Goal: Task Accomplishment & Management: Manage account settings

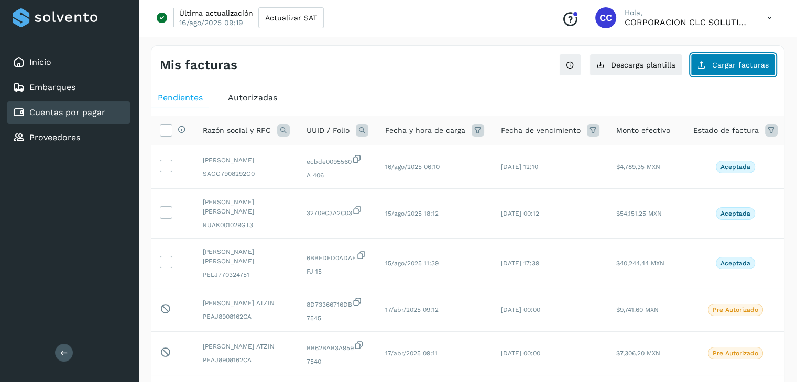
click at [736, 63] on span "Cargar facturas" at bounding box center [740, 64] width 57 height 7
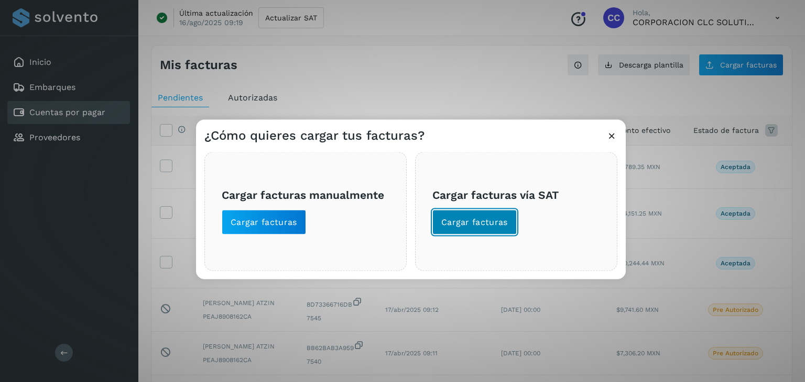
click at [482, 223] on span "Cargar facturas" at bounding box center [474, 223] width 67 height 12
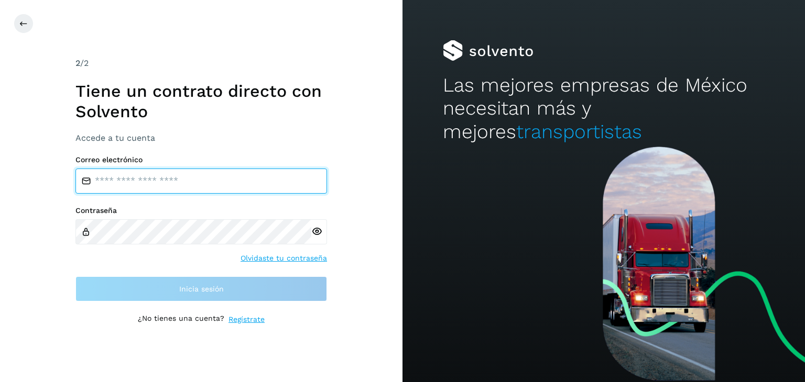
click at [141, 182] on input "email" at bounding box center [200, 181] width 251 height 25
type input "**********"
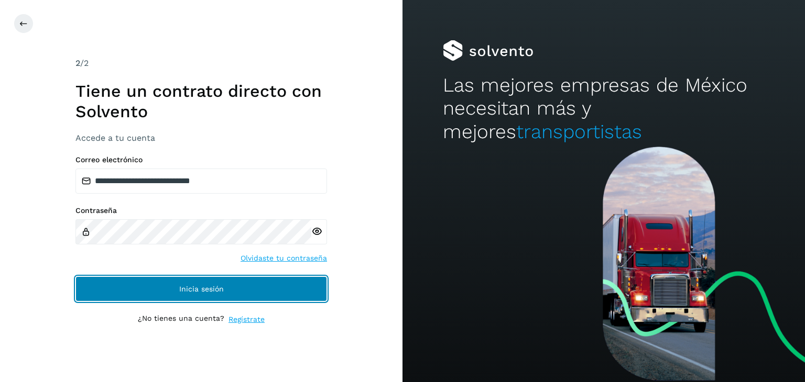
click at [205, 286] on span "Inicia sesión" at bounding box center [201, 289] width 45 height 7
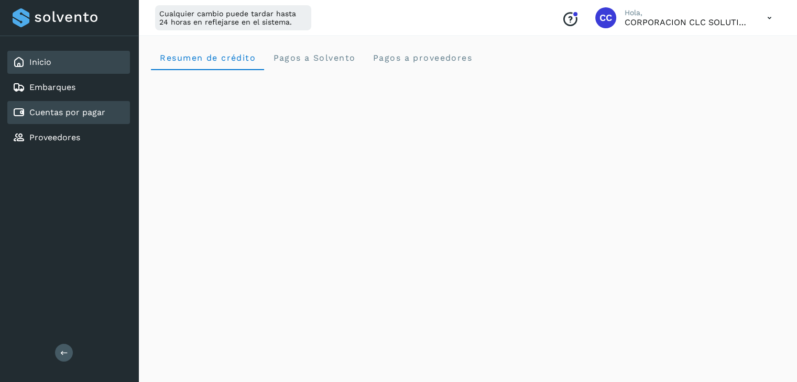
click at [55, 110] on link "Cuentas por pagar" at bounding box center [67, 112] width 76 height 10
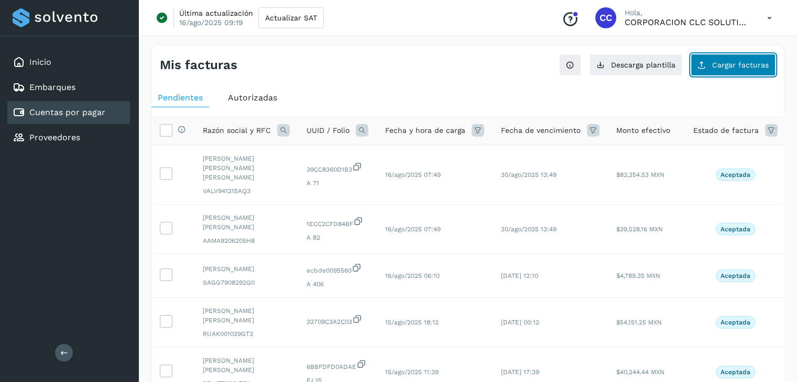
click at [725, 65] on span "Cargar facturas" at bounding box center [740, 64] width 57 height 7
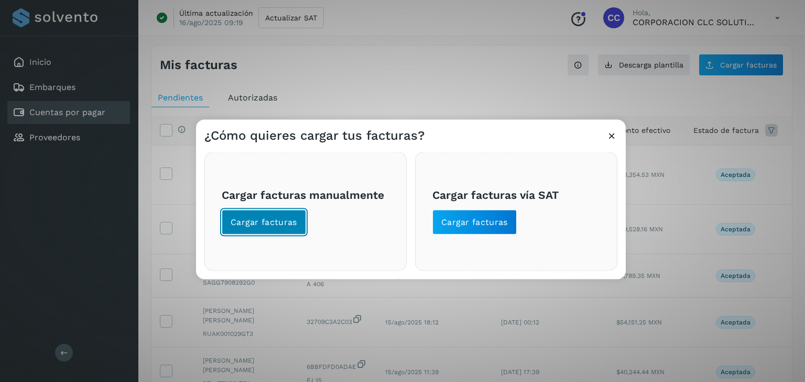
click at [282, 222] on span "Cargar facturas" at bounding box center [264, 223] width 67 height 12
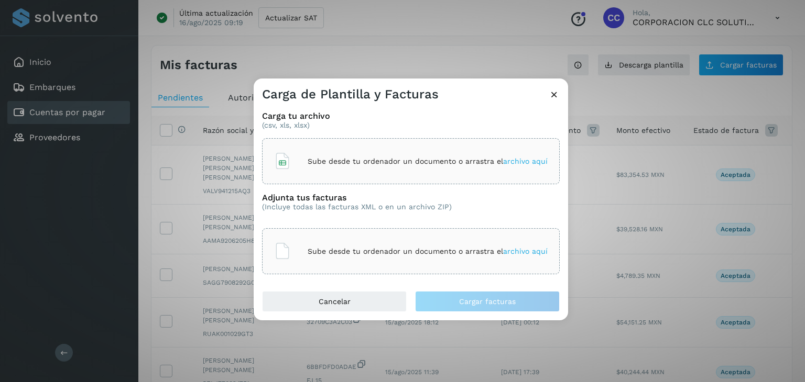
click at [527, 162] on span "archivo aquí" at bounding box center [525, 161] width 45 height 8
click at [518, 253] on span "archivo aquí" at bounding box center [525, 251] width 45 height 8
click at [555, 93] on icon at bounding box center [554, 94] width 11 height 11
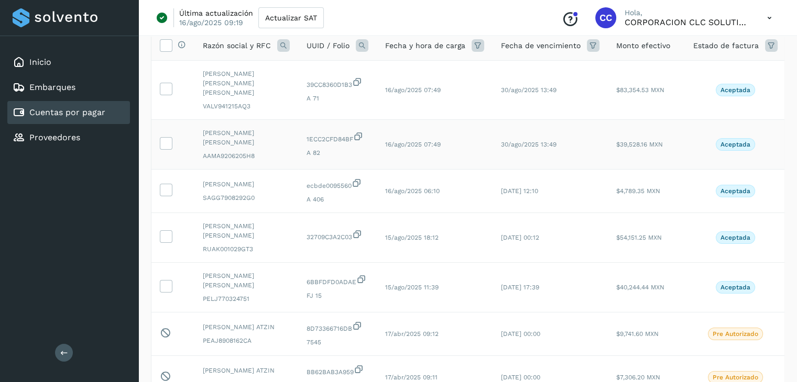
scroll to position [52, 0]
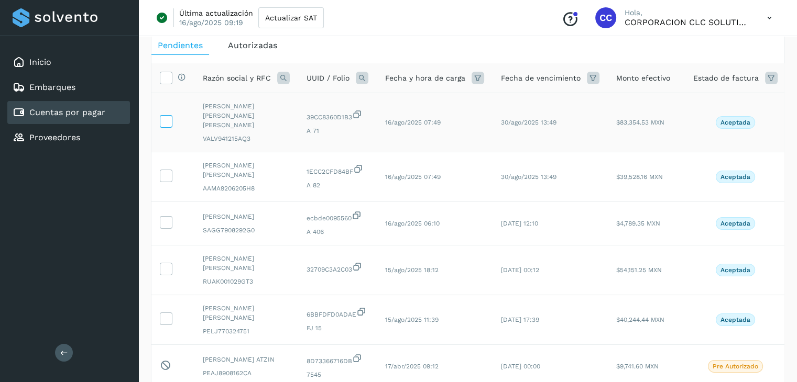
click at [166, 116] on icon at bounding box center [165, 120] width 11 height 11
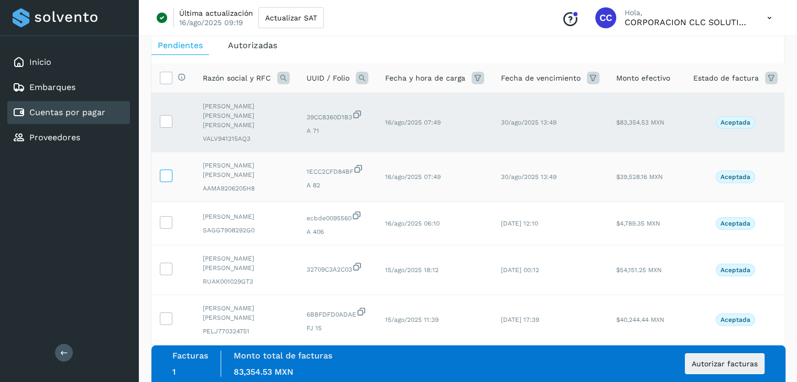
click at [167, 170] on icon at bounding box center [165, 175] width 11 height 11
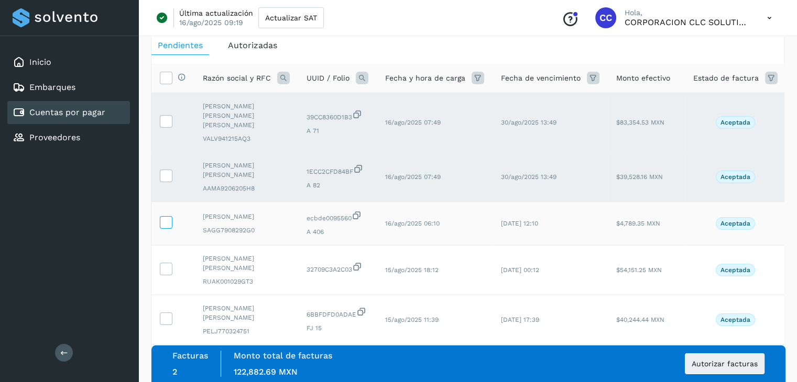
click at [167, 216] on icon at bounding box center [165, 221] width 11 height 11
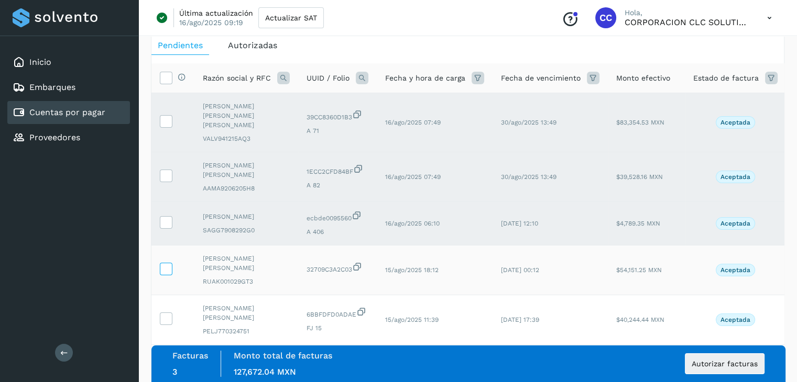
click at [164, 263] on icon at bounding box center [165, 268] width 11 height 11
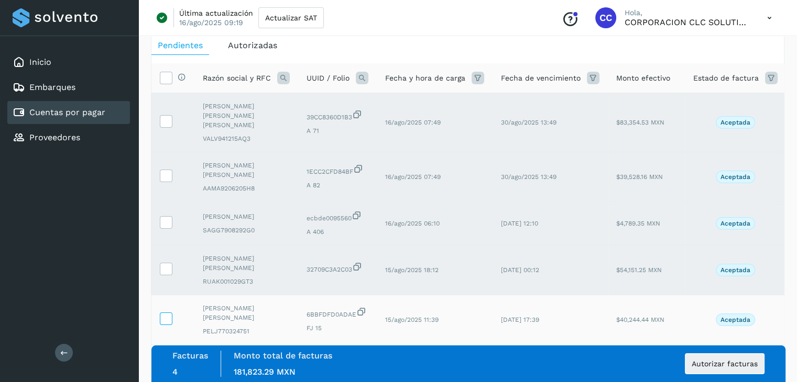
click at [166, 318] on span at bounding box center [165, 321] width 11 height 7
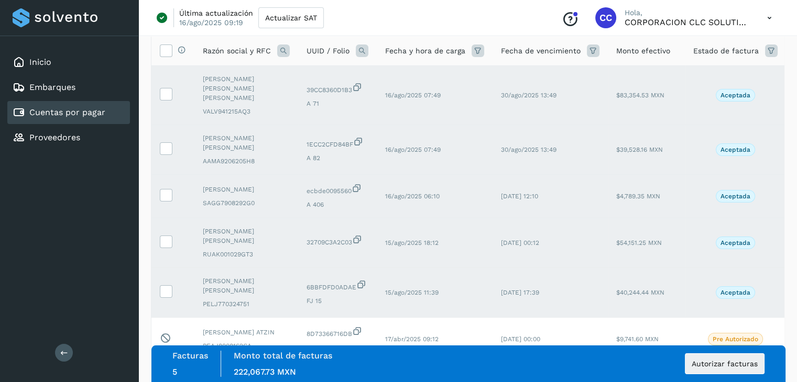
scroll to position [105, 0]
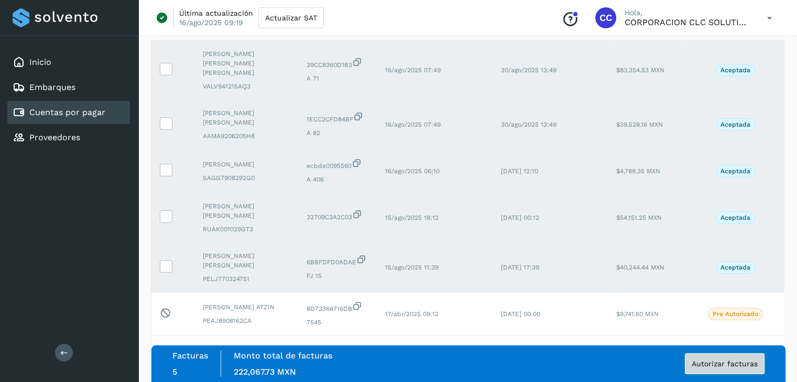
click at [742, 369] on button "Autorizar facturas" at bounding box center [725, 364] width 80 height 21
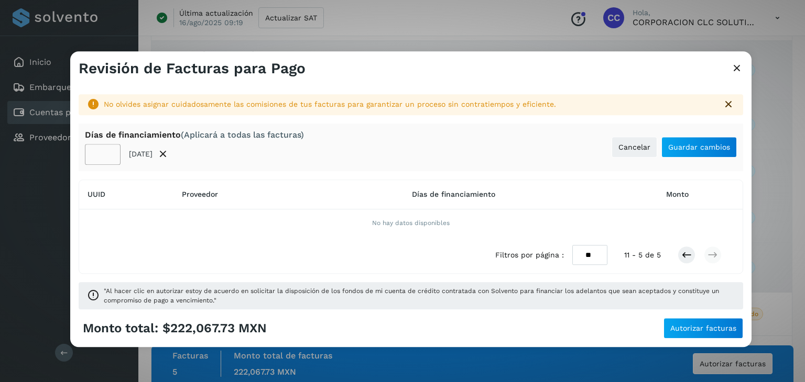
click at [107, 152] on input "**" at bounding box center [103, 154] width 36 height 21
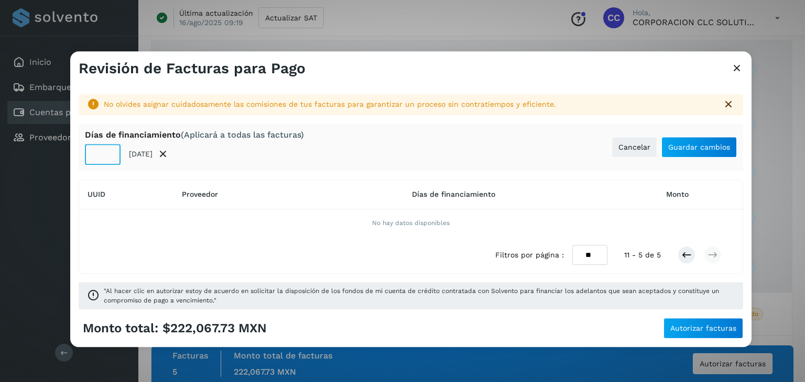
click at [107, 152] on input "**" at bounding box center [103, 154] width 36 height 21
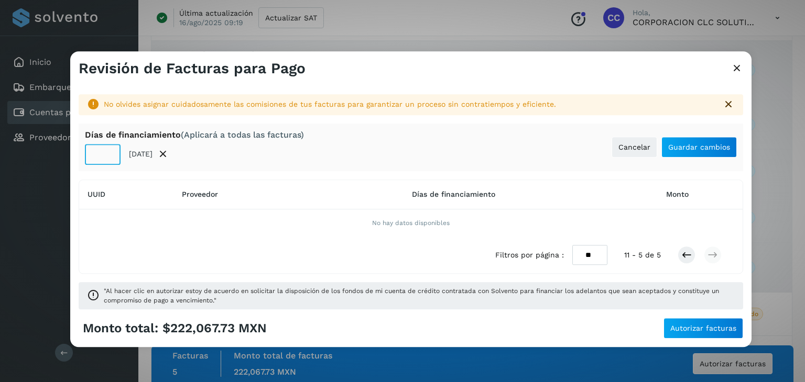
click at [107, 152] on input "**" at bounding box center [103, 154] width 36 height 21
type input "**"
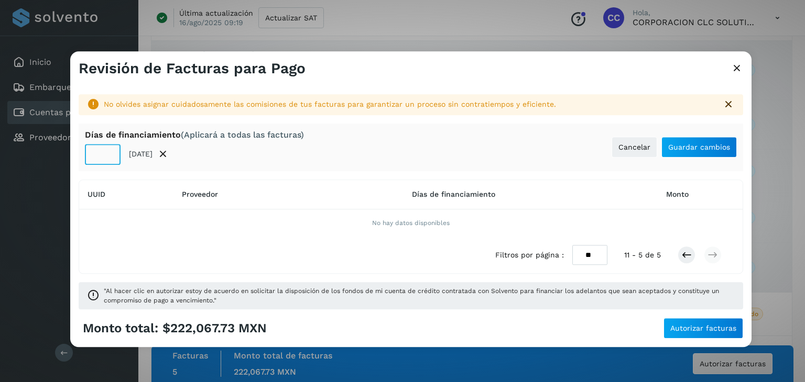
click at [108, 149] on input "**" at bounding box center [103, 154] width 36 height 21
click at [692, 149] on span "Guardar cambios" at bounding box center [699, 147] width 62 height 7
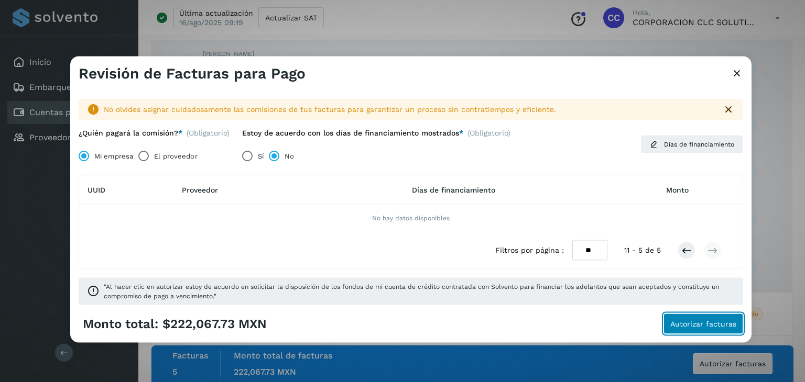
click at [702, 323] on span "Autorizar facturas" at bounding box center [703, 323] width 66 height 7
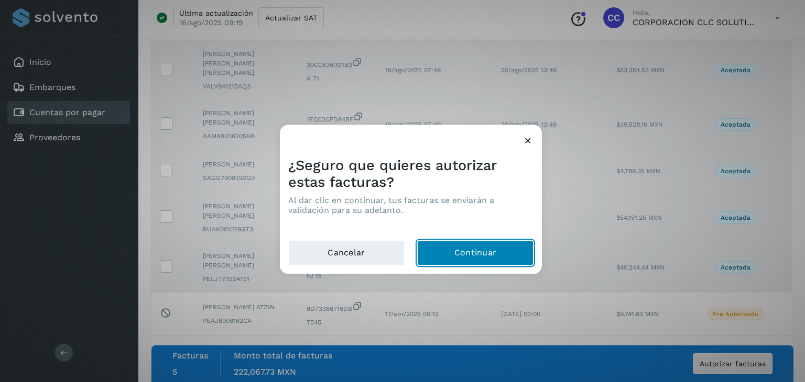
click at [477, 257] on button "Continuar" at bounding box center [475, 253] width 116 height 25
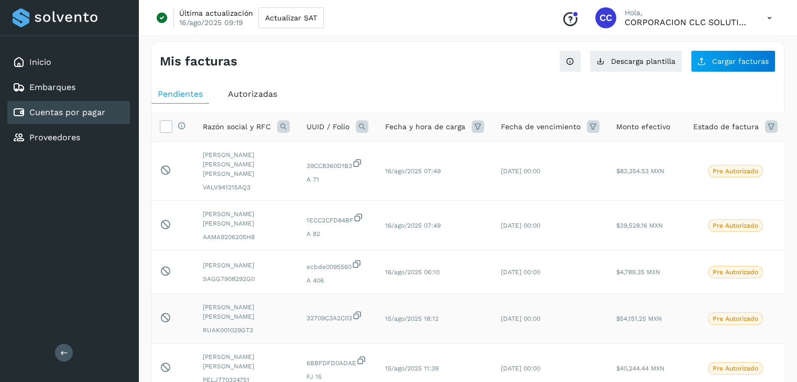
scroll to position [0, 0]
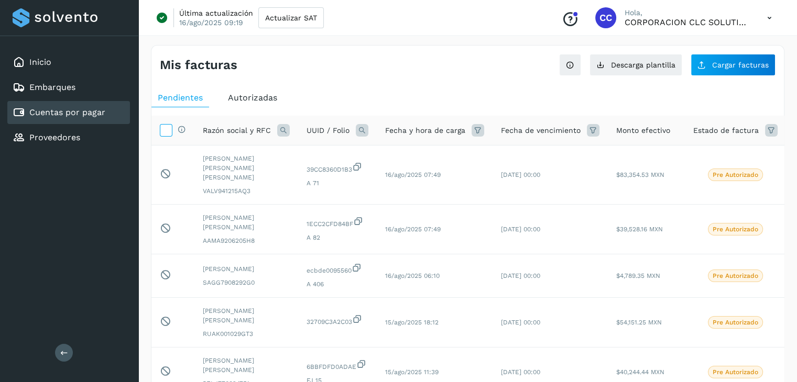
click at [163, 132] on icon at bounding box center [165, 129] width 11 height 11
click at [164, 132] on icon at bounding box center [165, 129] width 11 height 11
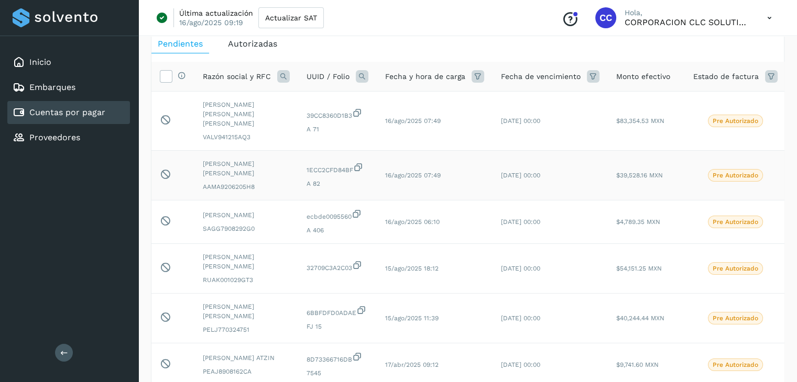
scroll to position [52, 0]
click at [530, 119] on span "30/sep/2025 00:00" at bounding box center [520, 122] width 39 height 7
click at [725, 121] on span "Pre Autorizado" at bounding box center [735, 122] width 55 height 13
